Goal: Navigation & Orientation: Find specific page/section

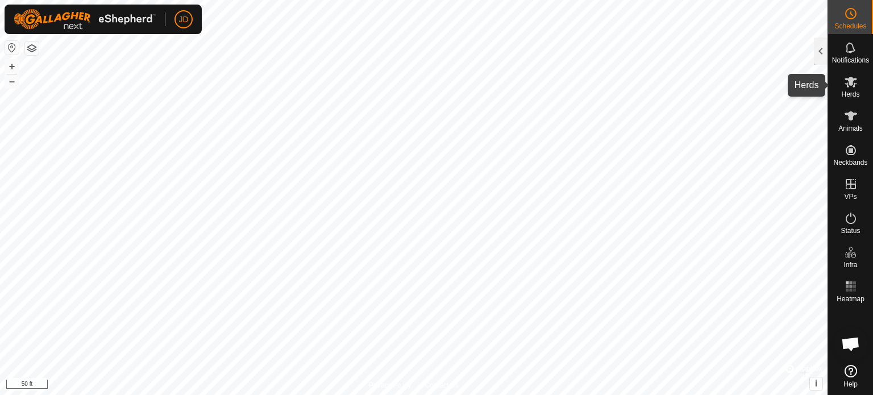
click at [850, 86] on icon at bounding box center [851, 82] width 14 height 14
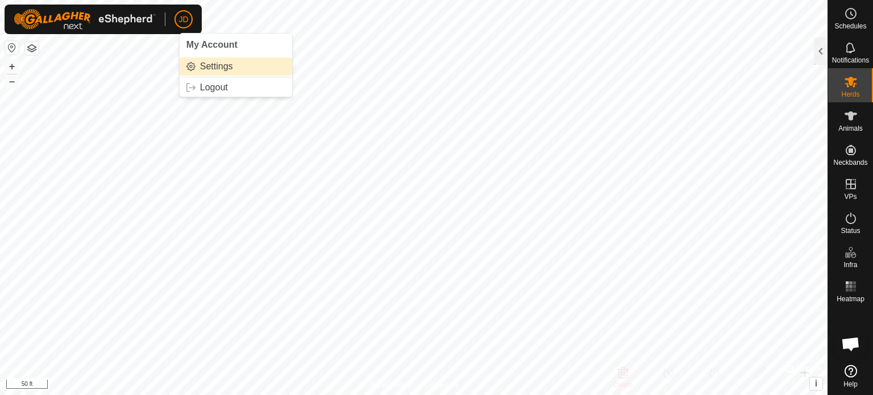
click at [215, 68] on link "Settings" at bounding box center [236, 66] width 113 height 18
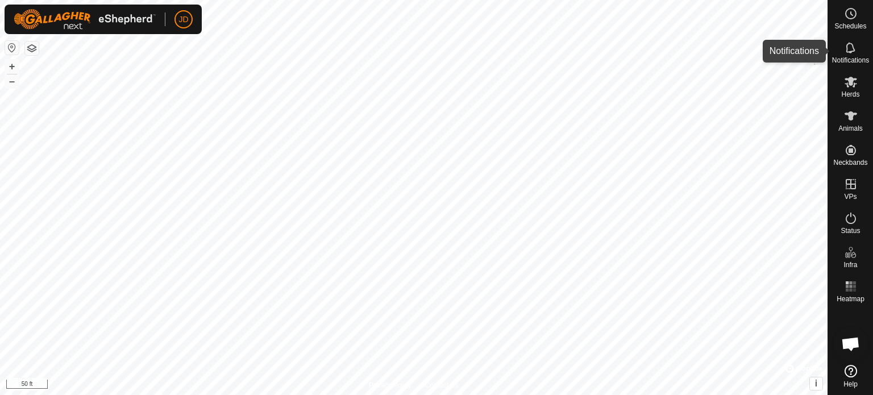
click at [852, 43] on icon at bounding box center [851, 48] width 14 height 14
click at [823, 50] on div at bounding box center [821, 51] width 14 height 27
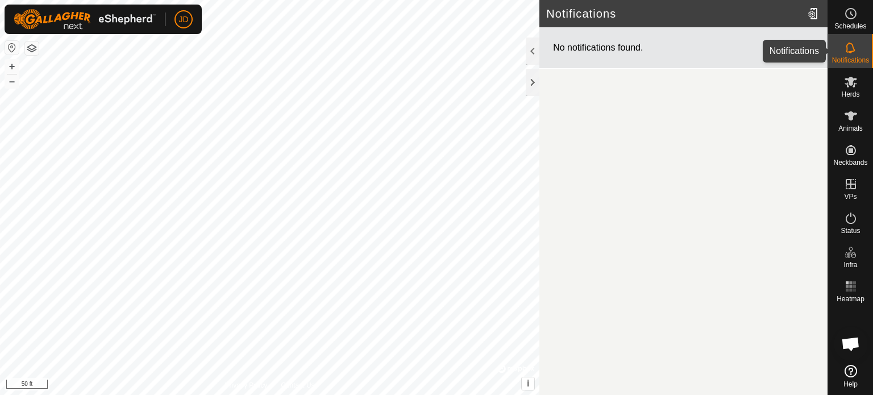
click at [843, 47] on es-notification-svg-icon at bounding box center [851, 48] width 20 height 18
click at [531, 74] on div at bounding box center [533, 82] width 14 height 27
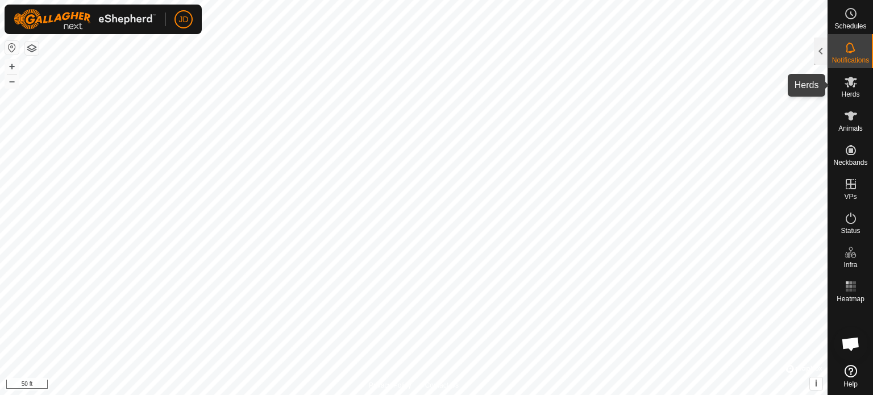
click at [852, 85] on icon at bounding box center [851, 82] width 14 height 14
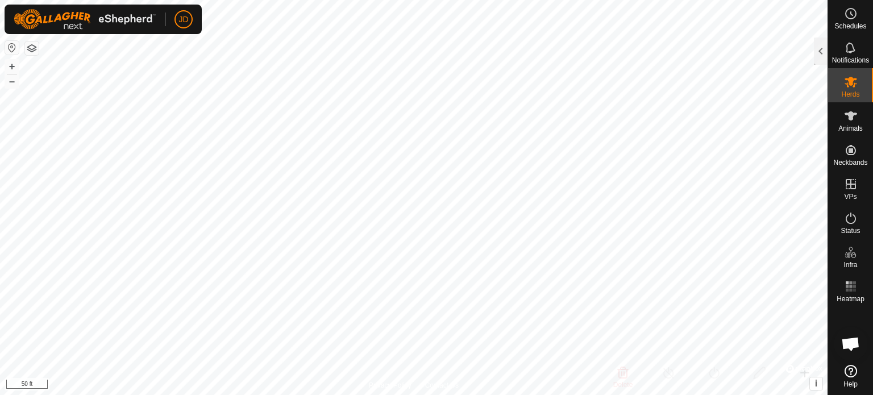
click at [852, 85] on icon at bounding box center [851, 82] width 14 height 14
click at [854, 112] on icon at bounding box center [851, 116] width 14 height 14
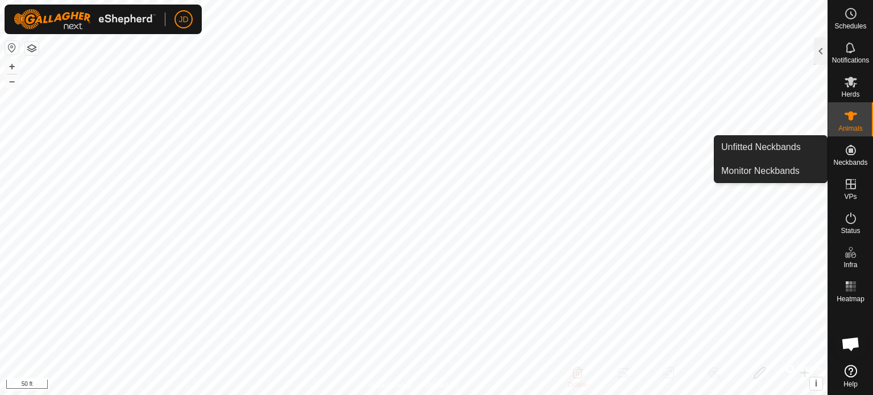
drag, startPoint x: 854, startPoint y: 136, endPoint x: 854, endPoint y: 145, distance: 9.1
click at [854, 145] on icon at bounding box center [851, 150] width 14 height 14
click at [782, 144] on link "Unfitted Neckbands" at bounding box center [770, 147] width 113 height 23
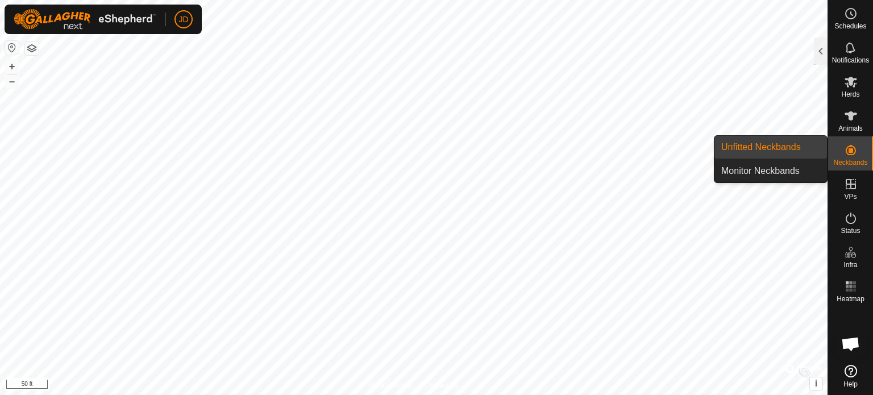
click at [780, 149] on link "Unfitted Neckbands" at bounding box center [770, 147] width 113 height 23
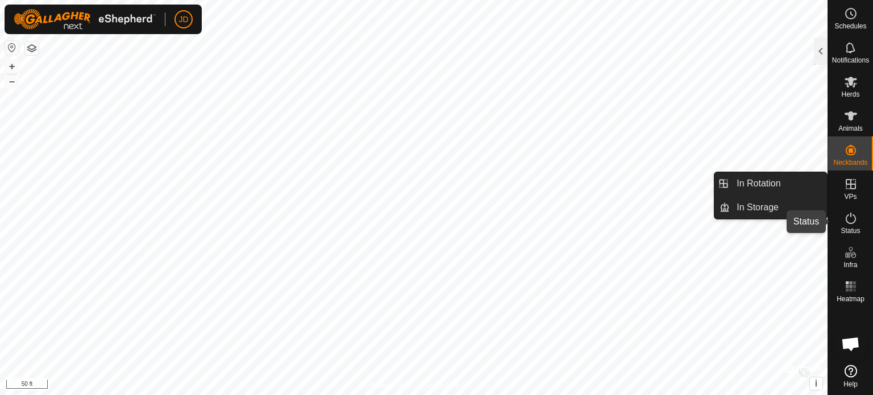
click at [850, 213] on icon at bounding box center [851, 218] width 10 height 11
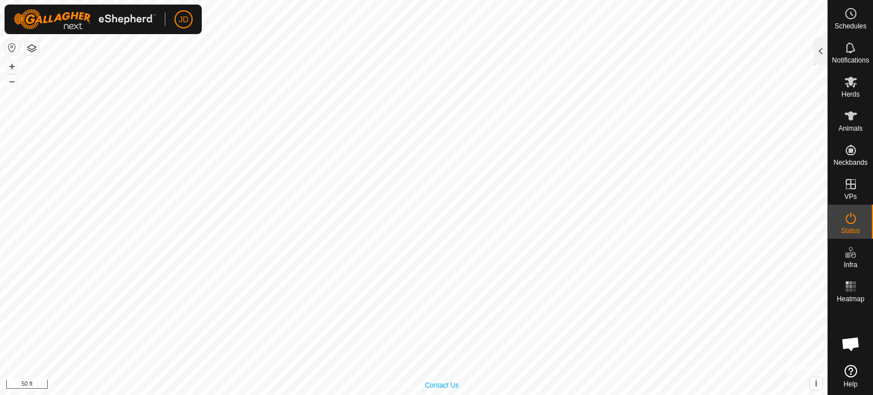
click at [448, 382] on link "Contact Us" at bounding box center [442, 385] width 34 height 10
click at [32, 45] on button "button" at bounding box center [32, 48] width 14 height 14
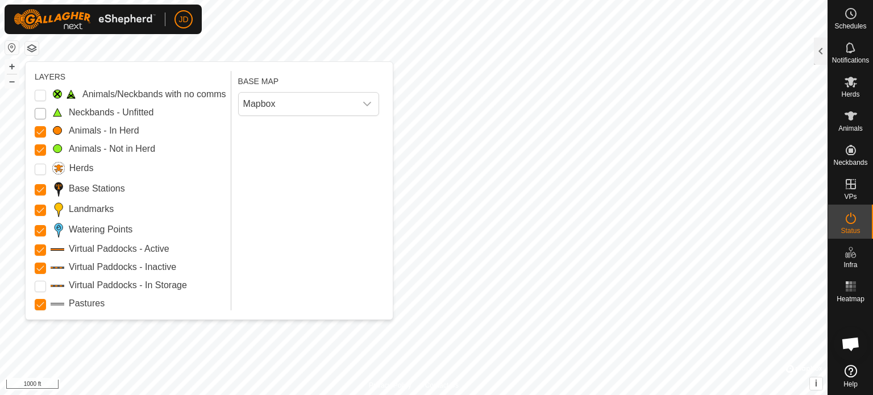
click at [41, 111] on Unfitted "Neckbands - Unfitted" at bounding box center [40, 113] width 11 height 11
click at [367, 102] on icon "dropdown trigger" at bounding box center [367, 103] width 9 height 9
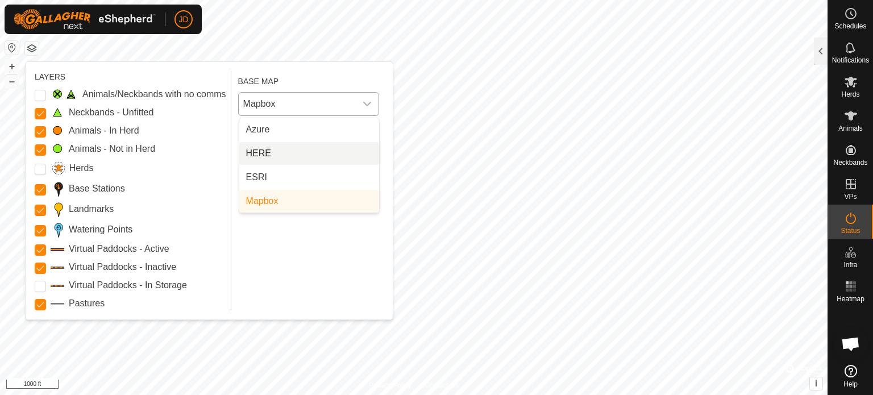
click at [264, 152] on li "HERE" at bounding box center [309, 153] width 140 height 23
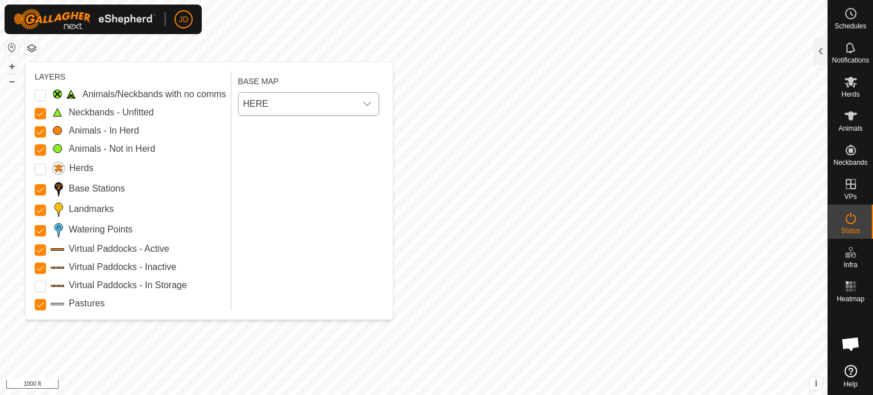
drag, startPoint x: 325, startPoint y: 78, endPoint x: 209, endPoint y: 228, distance: 190.4
click at [209, 228] on div "LAYERS Animals/Neckbands with no comms Neckbands - Unfitted Animals - In Herd A…" at bounding box center [209, 190] width 349 height 239
click at [34, 47] on button "button" at bounding box center [32, 48] width 14 height 14
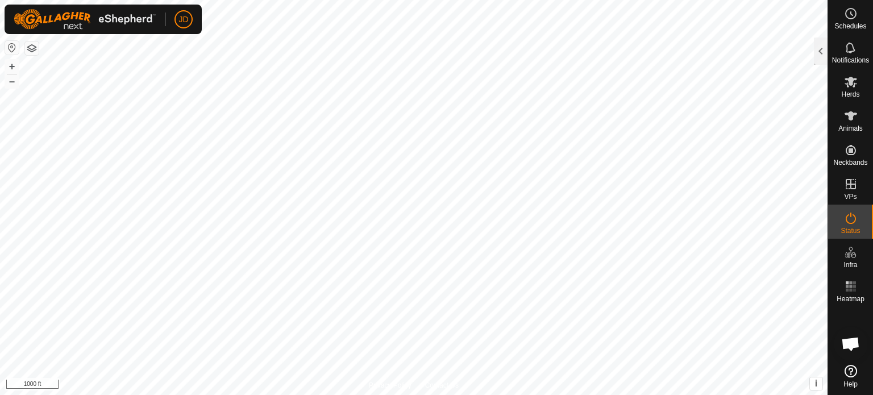
click at [788, 394] on html "JD Schedules Notifications Herds Animals Neckbands VPs Status Infra Heatmap Hel…" at bounding box center [436, 197] width 873 height 395
click at [810, 394] on html "JD Schedules Notifications Herds Animals Neckbands VPs Status Infra Heatmap Hel…" at bounding box center [436, 197] width 873 height 395
click at [35, 49] on button "button" at bounding box center [32, 48] width 14 height 14
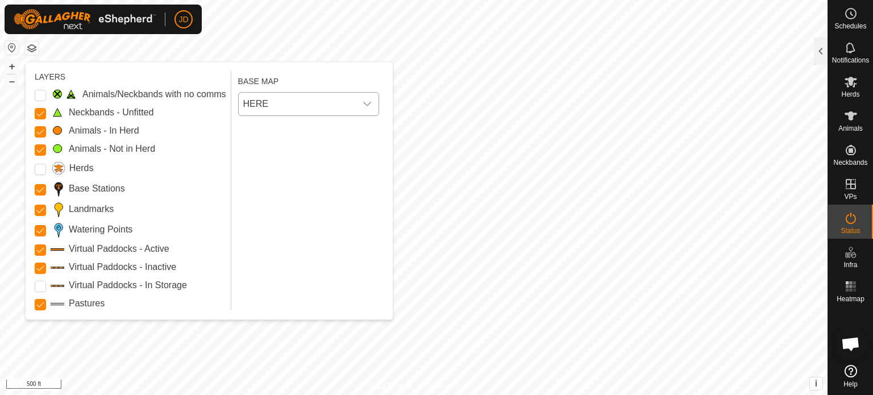
click at [368, 102] on icon "dropdown trigger" at bounding box center [367, 103] width 9 height 9
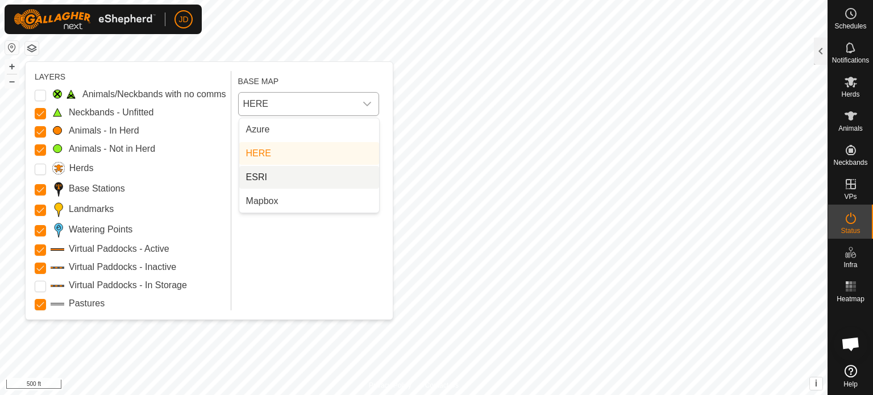
click at [315, 173] on li "ESRI" at bounding box center [309, 177] width 140 height 23
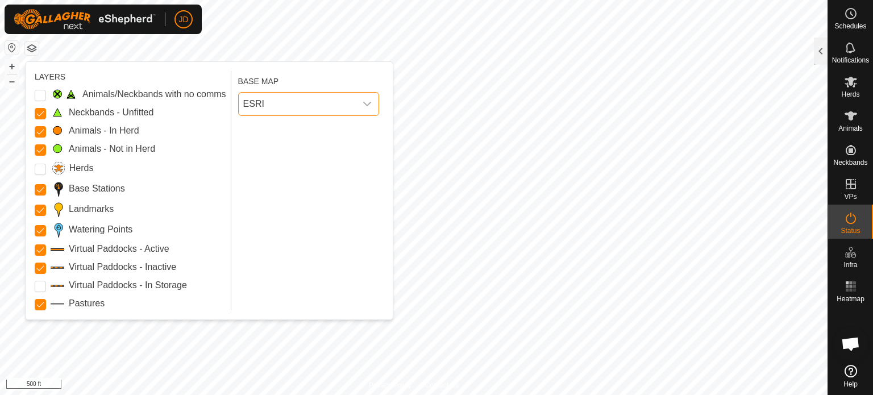
click at [371, 101] on icon "dropdown trigger" at bounding box center [367, 103] width 9 height 9
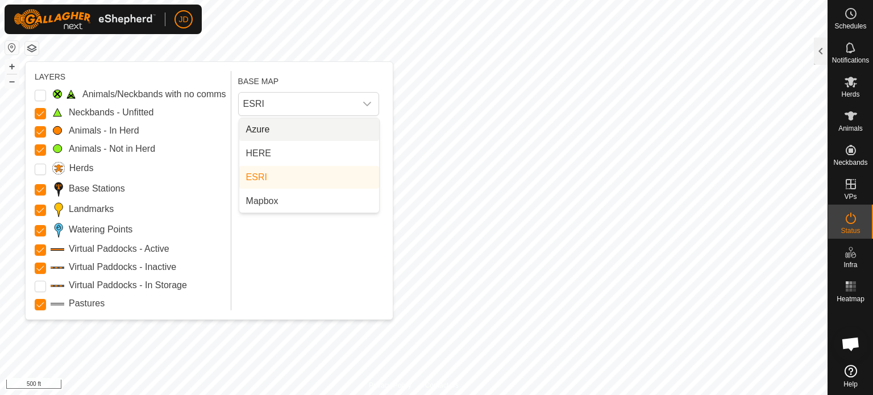
click at [305, 130] on li "Azure" at bounding box center [309, 129] width 140 height 23
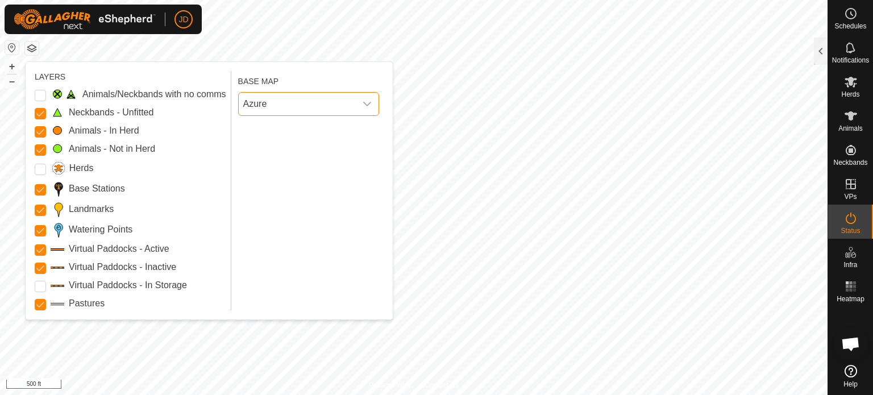
click at [368, 102] on icon "dropdown trigger" at bounding box center [367, 103] width 9 height 9
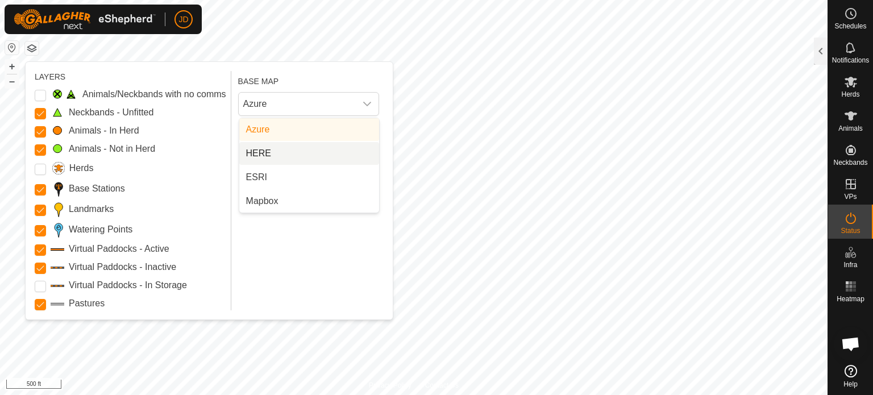
click at [271, 148] on li "HERE" at bounding box center [309, 153] width 140 height 23
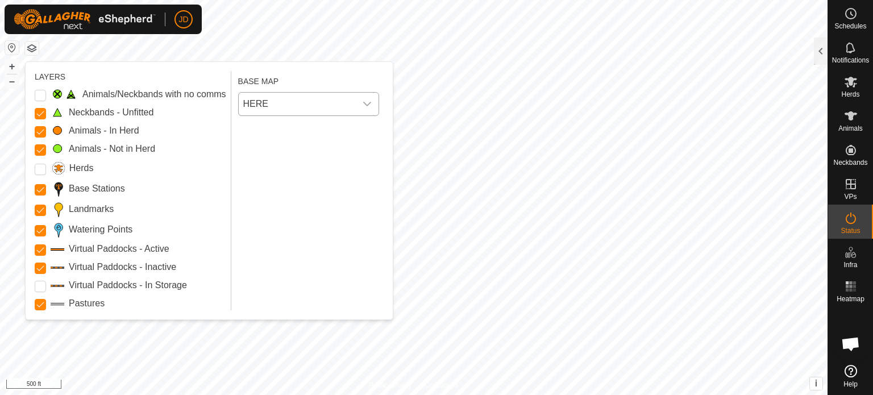
click at [371, 104] on icon "dropdown trigger" at bounding box center [367, 103] width 9 height 9
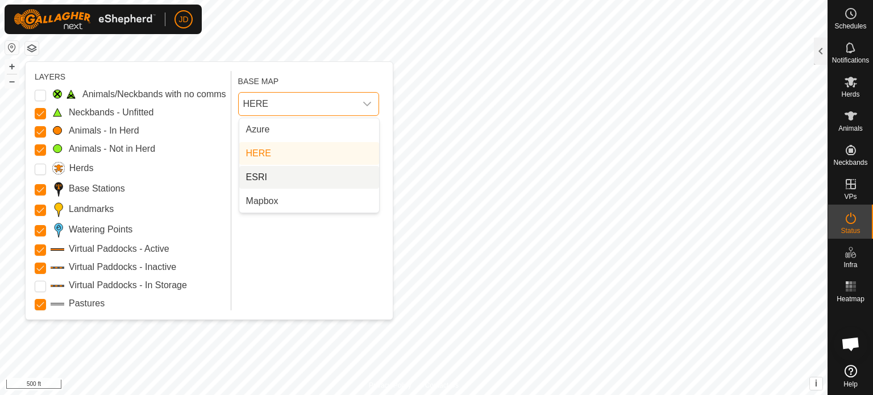
click at [285, 174] on li "ESRI" at bounding box center [309, 177] width 140 height 23
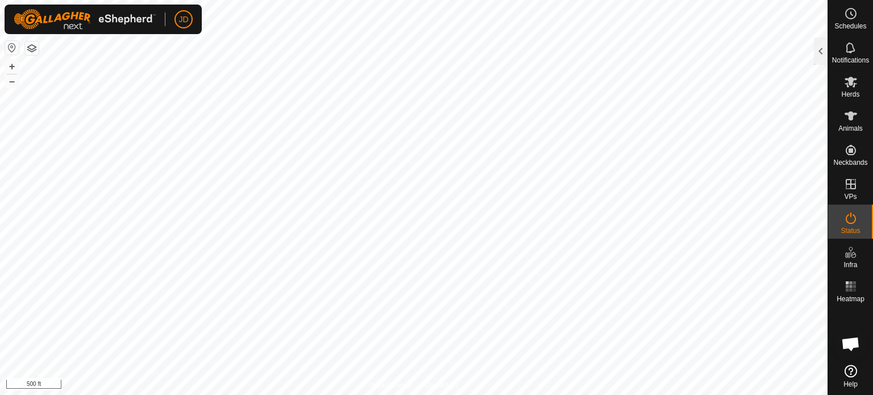
click at [36, 49] on button "button" at bounding box center [32, 48] width 14 height 14
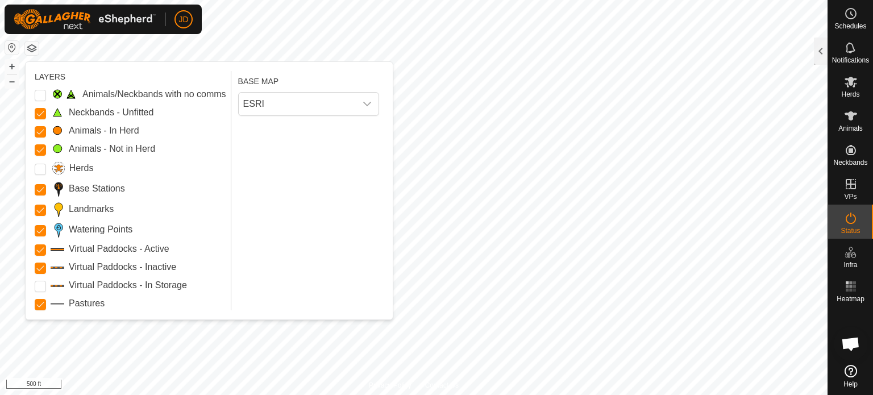
click at [138, 97] on label "Animals/Neckbands with no comms" at bounding box center [154, 95] width 144 height 14
click at [46, 97] on Issue "Animals/Neckbands with no comms" at bounding box center [40, 95] width 11 height 11
click at [138, 97] on label "Animals/Neckbands with no comms" at bounding box center [154, 95] width 144 height 14
click at [46, 97] on Issue "Animals/Neckbands with no comms" at bounding box center [40, 95] width 11 height 11
click at [138, 97] on label "Animals/Neckbands with no comms" at bounding box center [154, 95] width 144 height 14
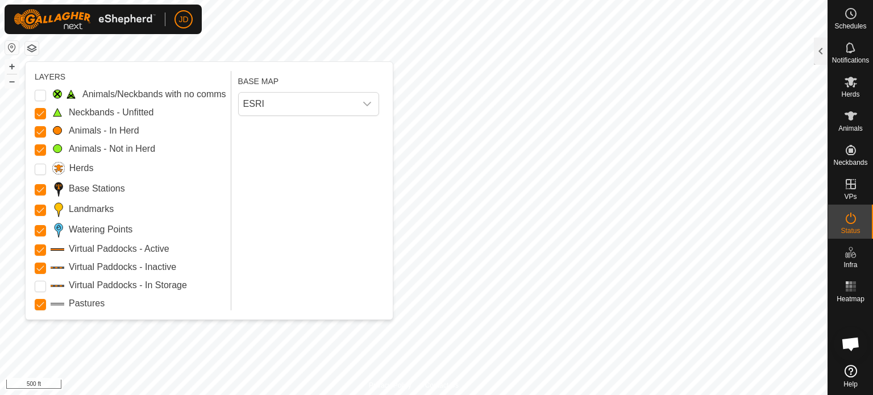
click at [46, 97] on Issue "Animals/Neckbands with no comms" at bounding box center [40, 95] width 11 height 11
click at [9, 65] on button "+" at bounding box center [12, 67] width 14 height 14
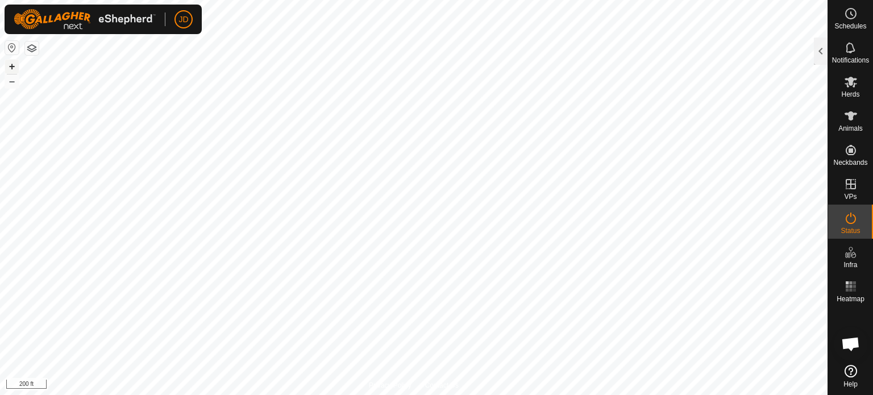
click at [9, 65] on button "+" at bounding box center [12, 67] width 14 height 14
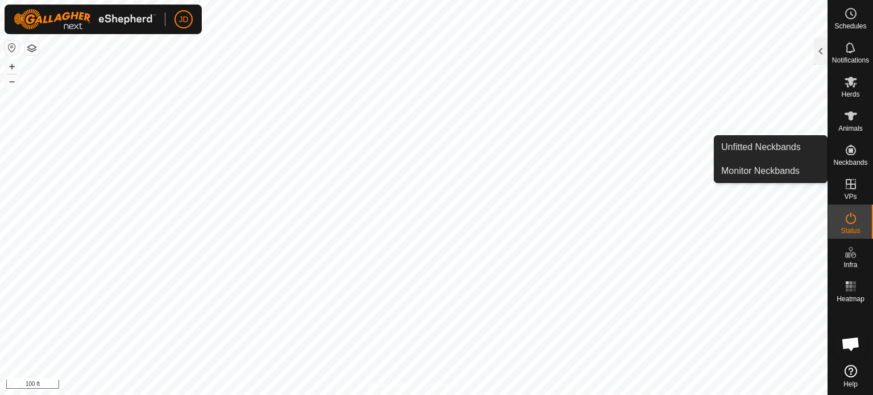
click at [851, 152] on icon at bounding box center [851, 150] width 10 height 10
click at [790, 144] on link "Unfitted Neckbands" at bounding box center [770, 147] width 113 height 23
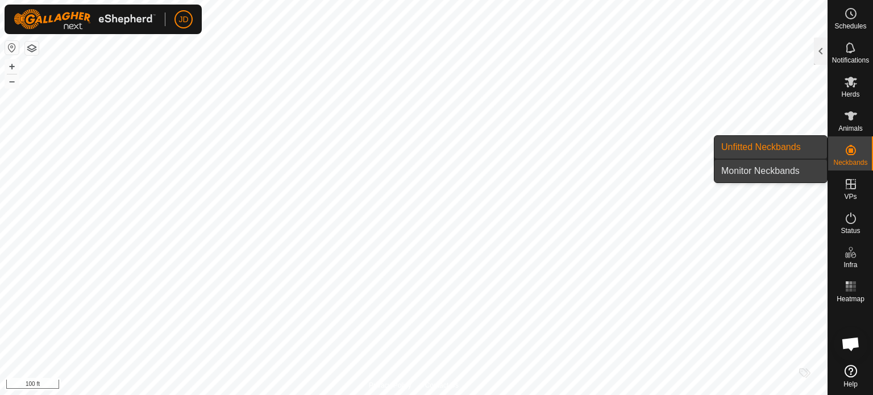
click at [777, 169] on link "Monitor Neckbands" at bounding box center [770, 171] width 113 height 23
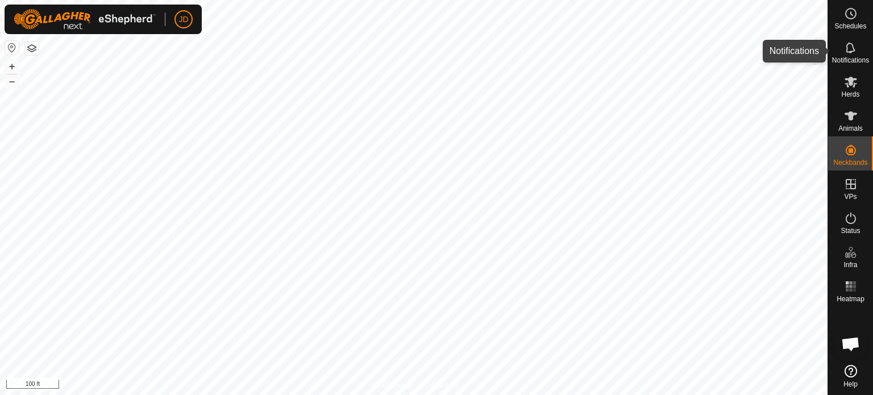
click at [845, 52] on icon at bounding box center [851, 48] width 14 height 14
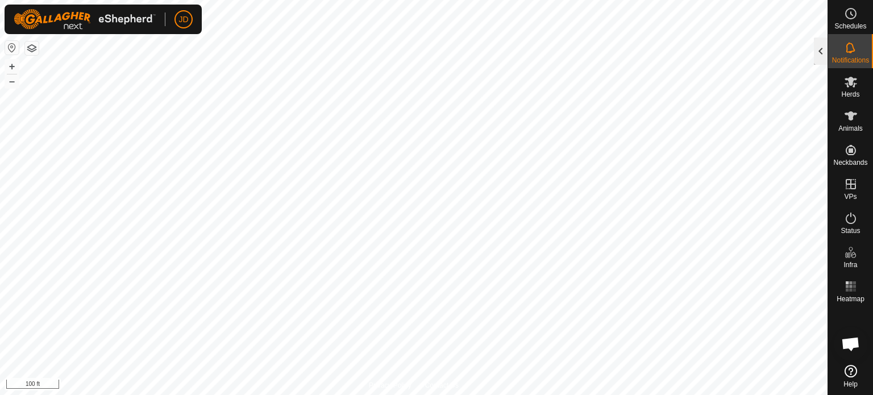
click at [822, 48] on div at bounding box center [821, 51] width 14 height 27
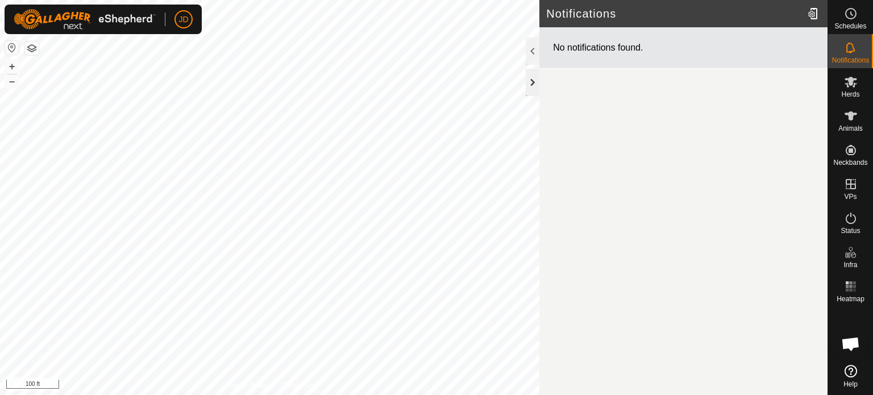
click at [534, 78] on div at bounding box center [533, 82] width 14 height 27
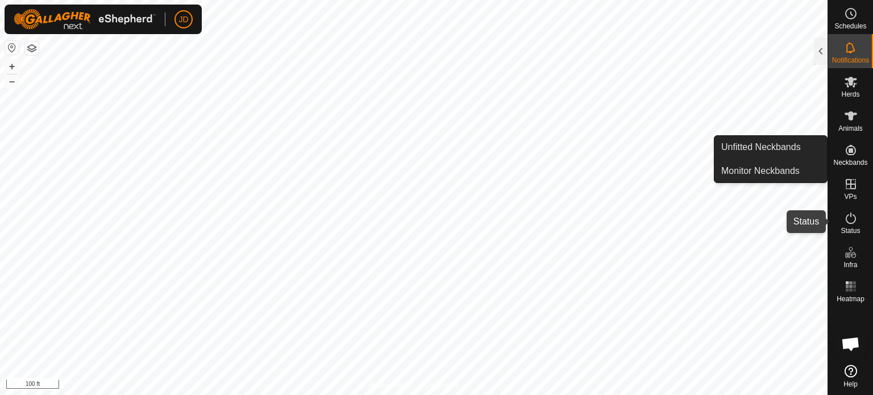
click at [845, 218] on icon at bounding box center [851, 218] width 14 height 14
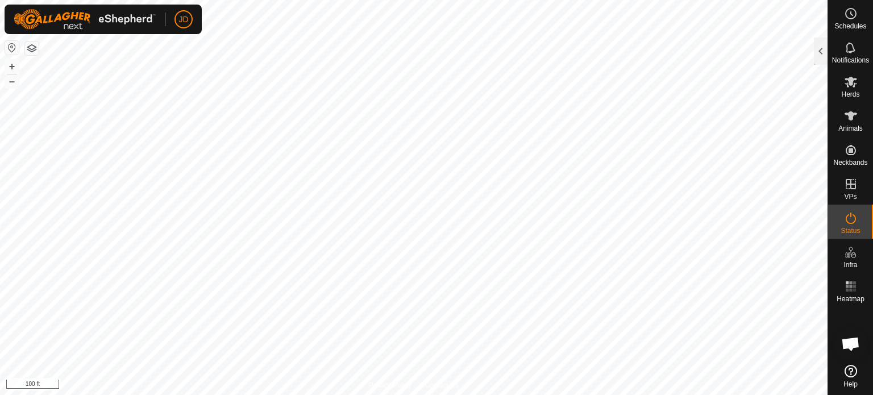
click at [845, 218] on icon at bounding box center [851, 218] width 14 height 14
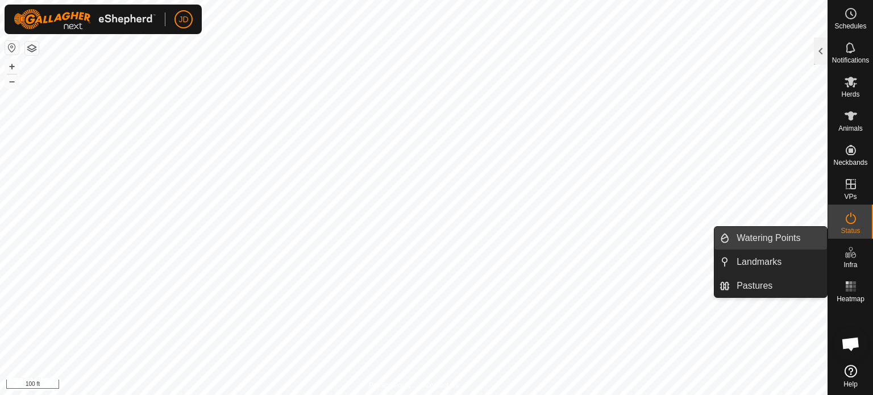
click at [767, 232] on link "Watering Points" at bounding box center [778, 238] width 97 height 23
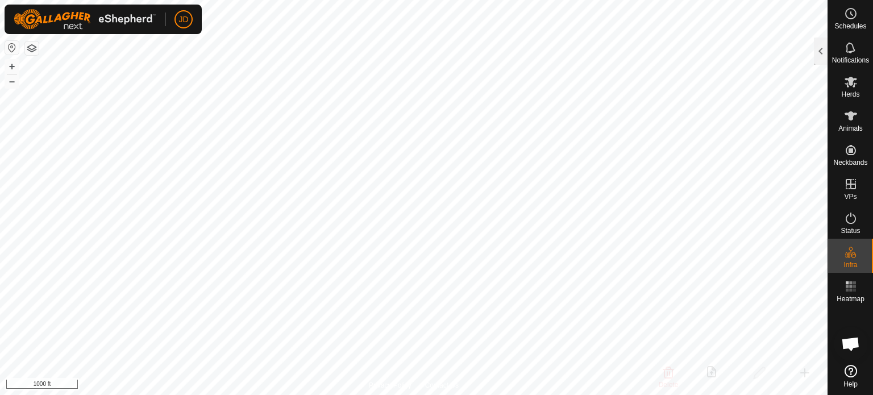
click at [850, 346] on span "Open chat" at bounding box center [850, 345] width 19 height 16
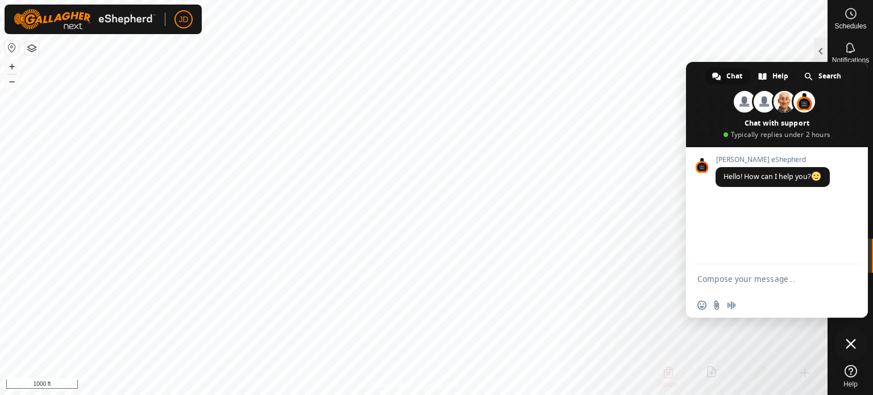
click at [851, 339] on span "Close chat" at bounding box center [851, 344] width 10 height 10
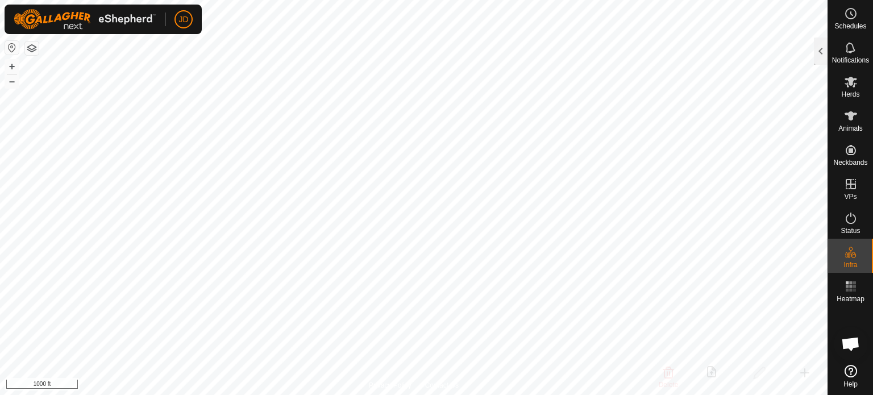
click at [850, 368] on icon at bounding box center [851, 371] width 13 height 13
